Goal: Task Accomplishment & Management: Complete application form

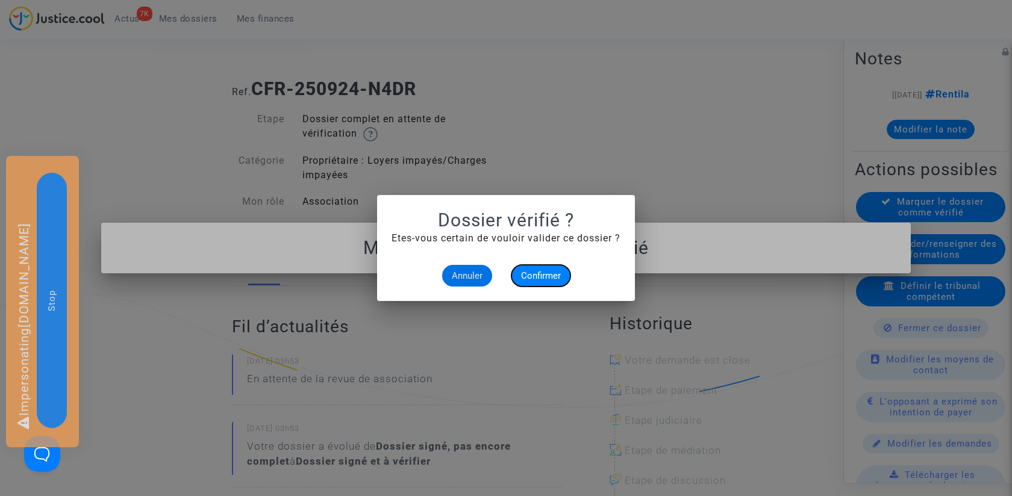
click at [546, 276] on span "Confirmer" at bounding box center [541, 275] width 40 height 11
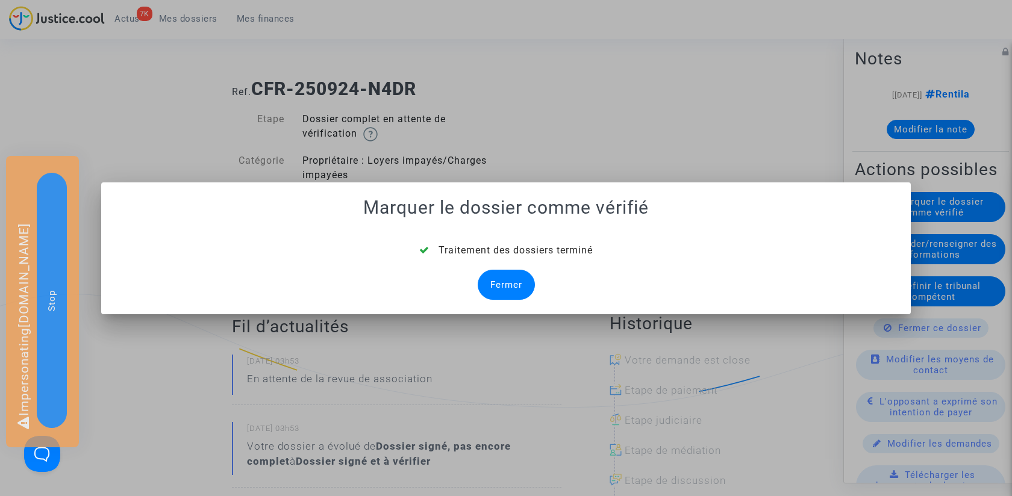
click at [505, 281] on div "Fermer" at bounding box center [505, 285] width 57 height 30
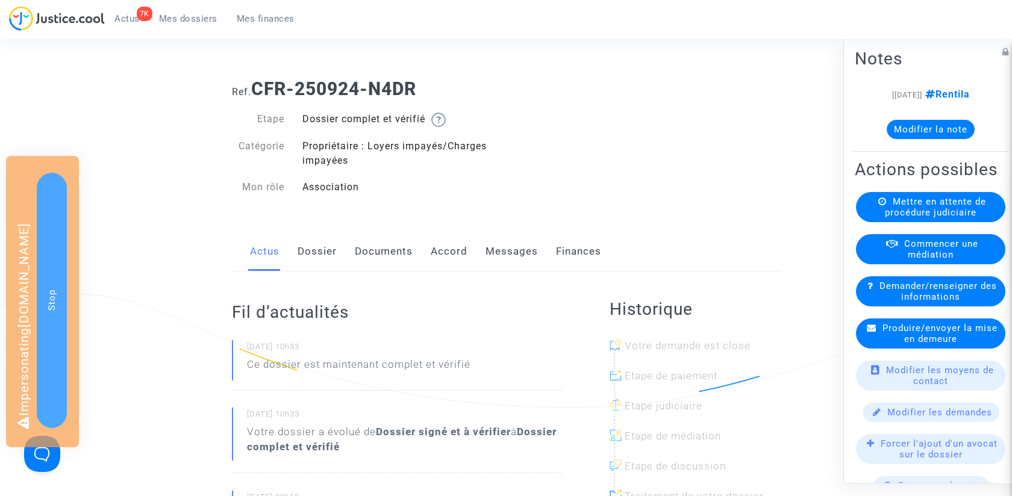
click at [967, 206] on span "Mettre en attente de procédure judiciaire" at bounding box center [934, 207] width 101 height 22
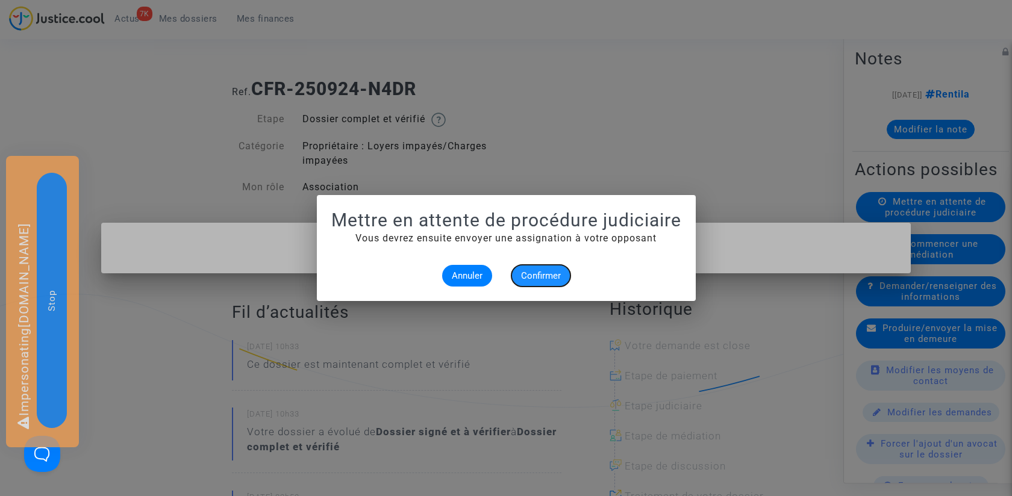
click at [544, 274] on span "Confirmer" at bounding box center [541, 275] width 40 height 11
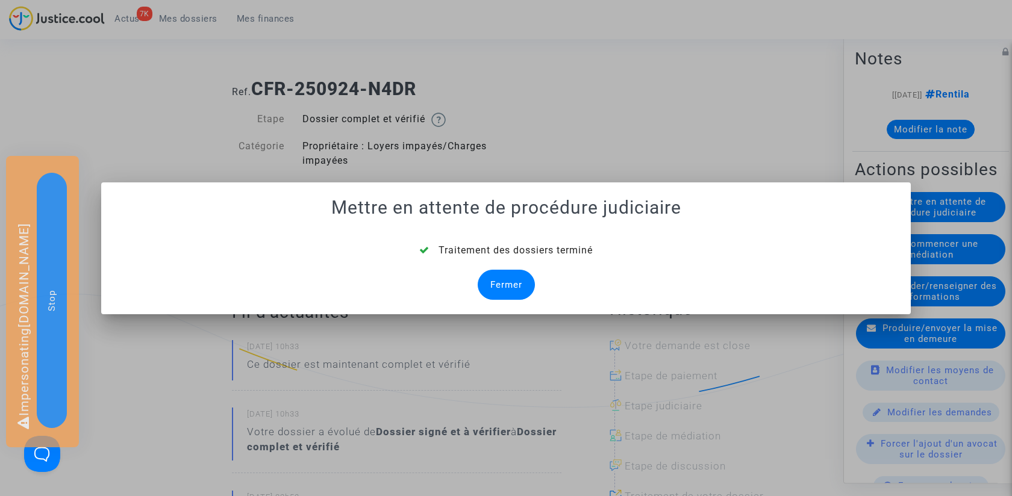
click at [511, 276] on div "Fermer" at bounding box center [505, 285] width 57 height 30
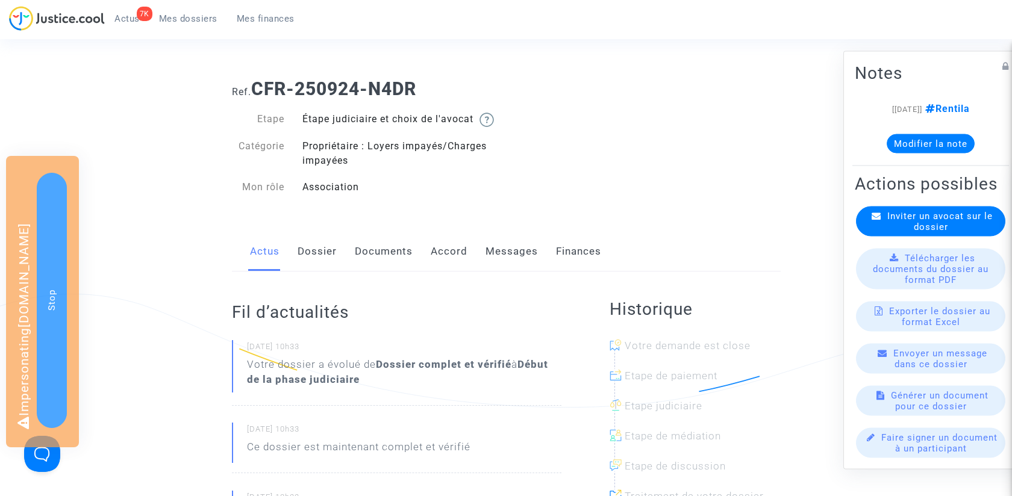
click at [204, 19] on span "Mes dossiers" at bounding box center [188, 18] width 58 height 11
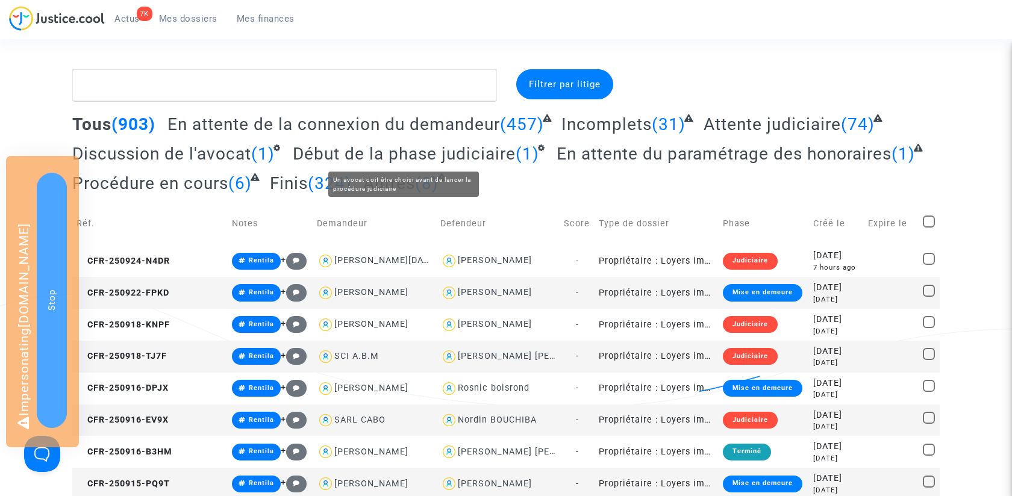
click at [423, 149] on span "Début de la phase judiciaire" at bounding box center [404, 154] width 223 height 20
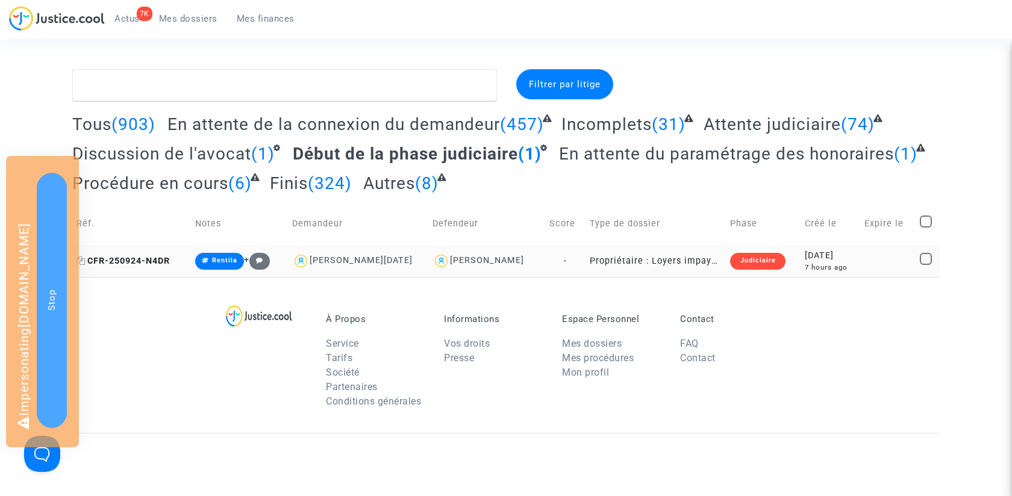
click at [150, 258] on span "CFR-250924-N4DR" at bounding box center [122, 261] width 93 height 10
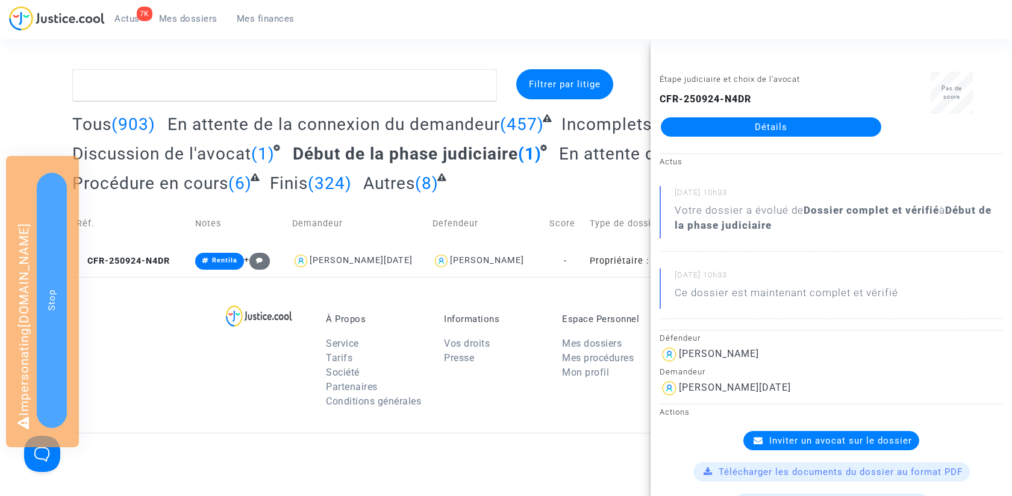
click at [842, 435] on span "Inviter un avocat sur le dossier" at bounding box center [840, 440] width 143 height 11
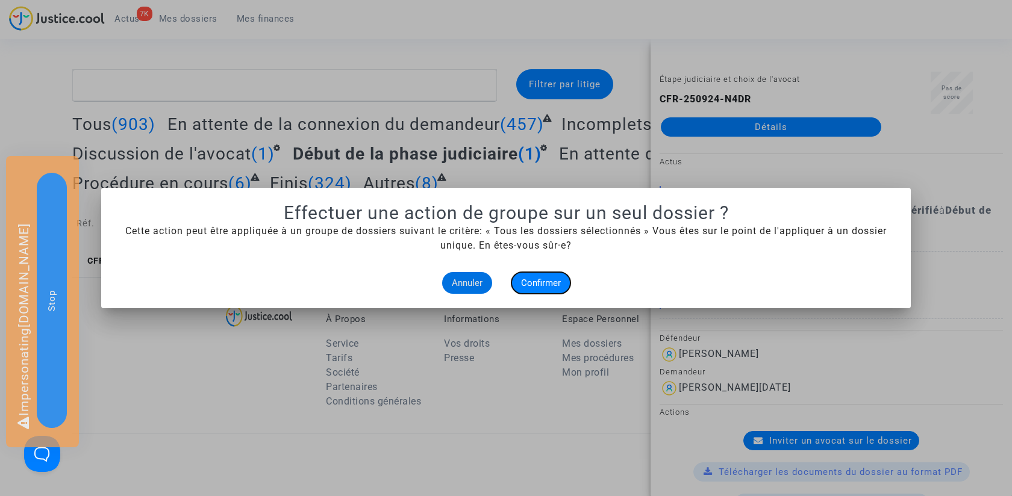
click at [553, 289] on button "Confirmer" at bounding box center [540, 283] width 59 height 22
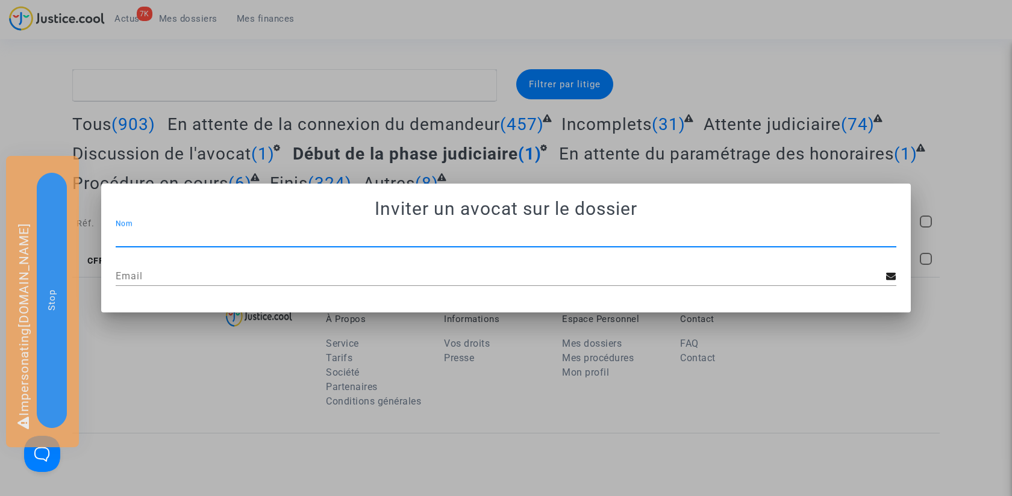
paste input "JP - MDT Avocats"
type input "JP - MDT Avocats"
click at [505, 263] on div "Email" at bounding box center [501, 272] width 770 height 27
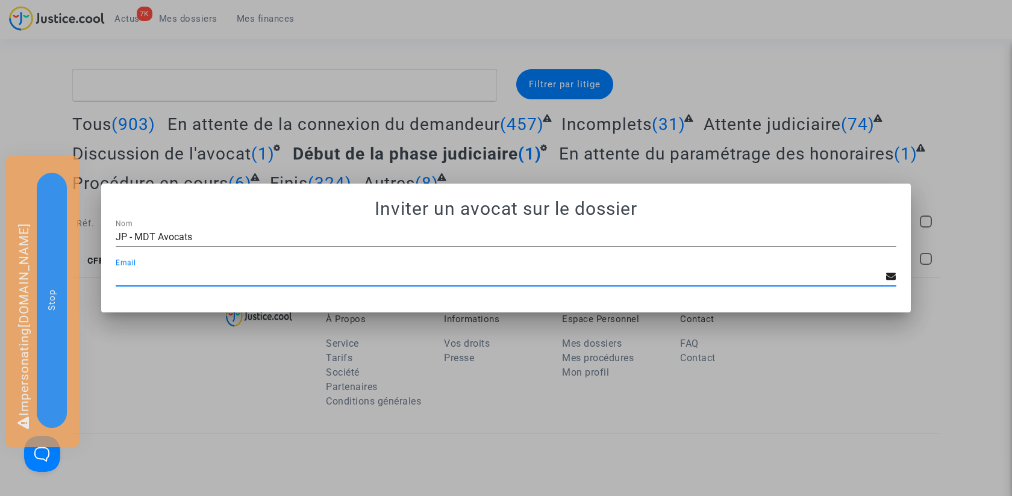
paste input "[EMAIL_ADDRESS][DOMAIN_NAME]"
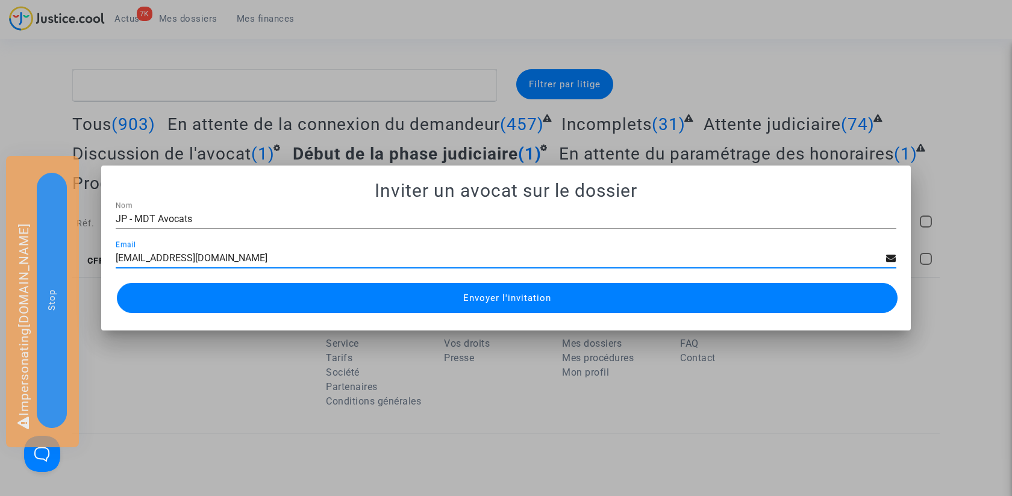
type input "[EMAIL_ADDRESS][DOMAIN_NAME]"
click at [525, 296] on span "Envoyer l'invitation" at bounding box center [507, 298] width 88 height 11
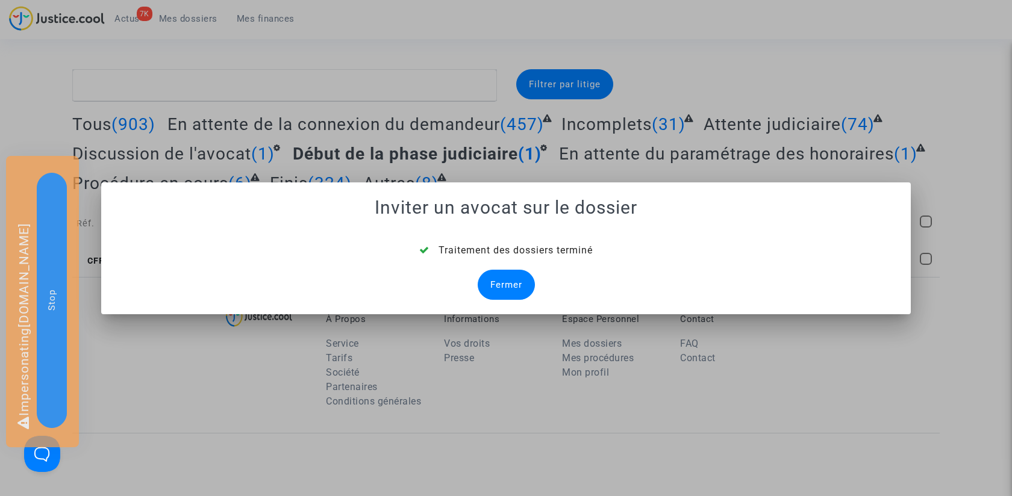
click at [514, 278] on div "Fermer" at bounding box center [505, 285] width 57 height 30
